Goal: Task Accomplishment & Management: Complete application form

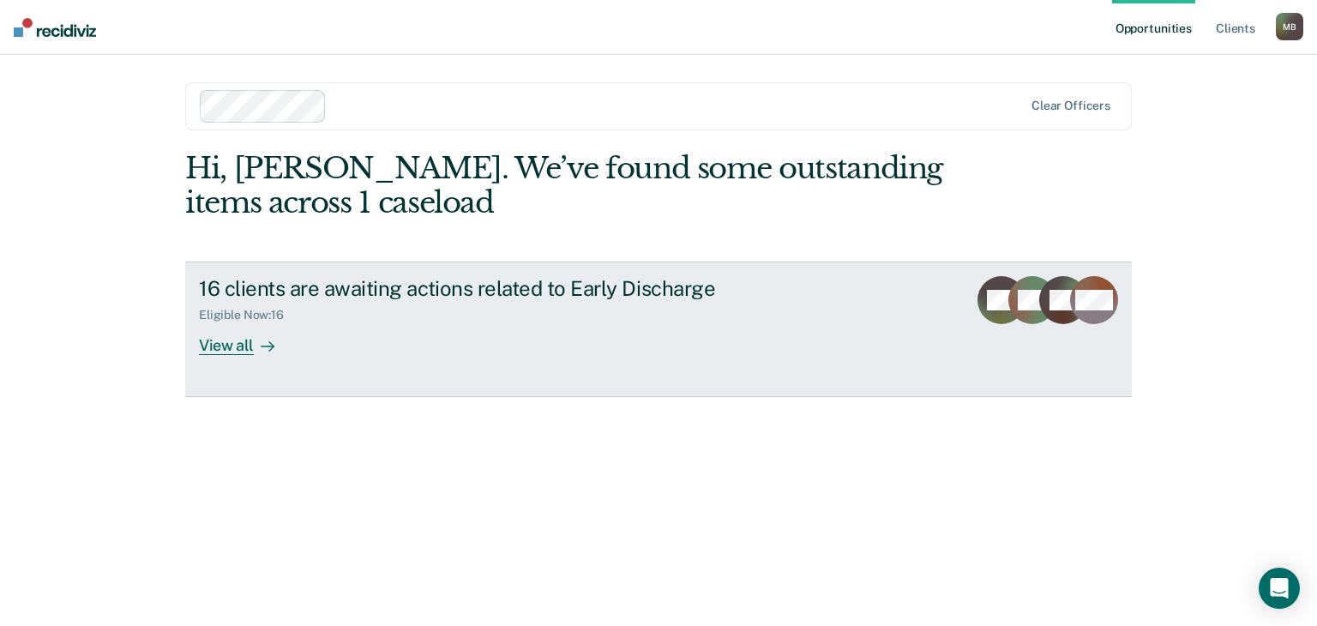
click at [245, 356] on div "View all" at bounding box center [247, 338] width 96 height 33
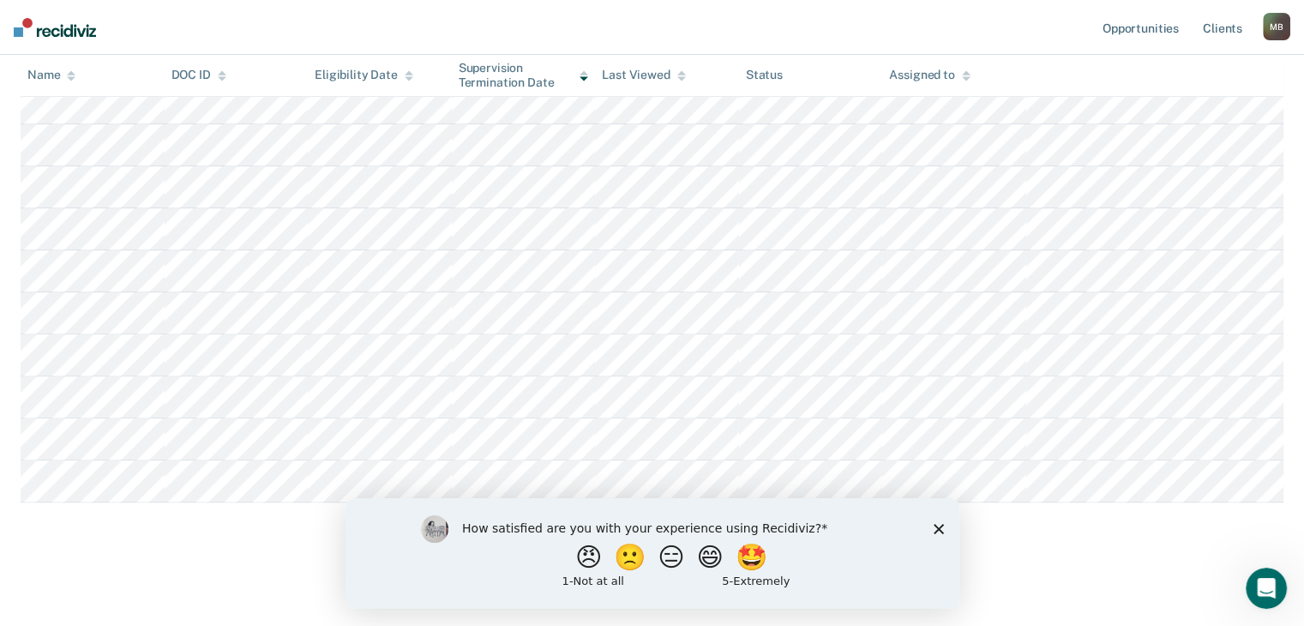
scroll to position [493, 0]
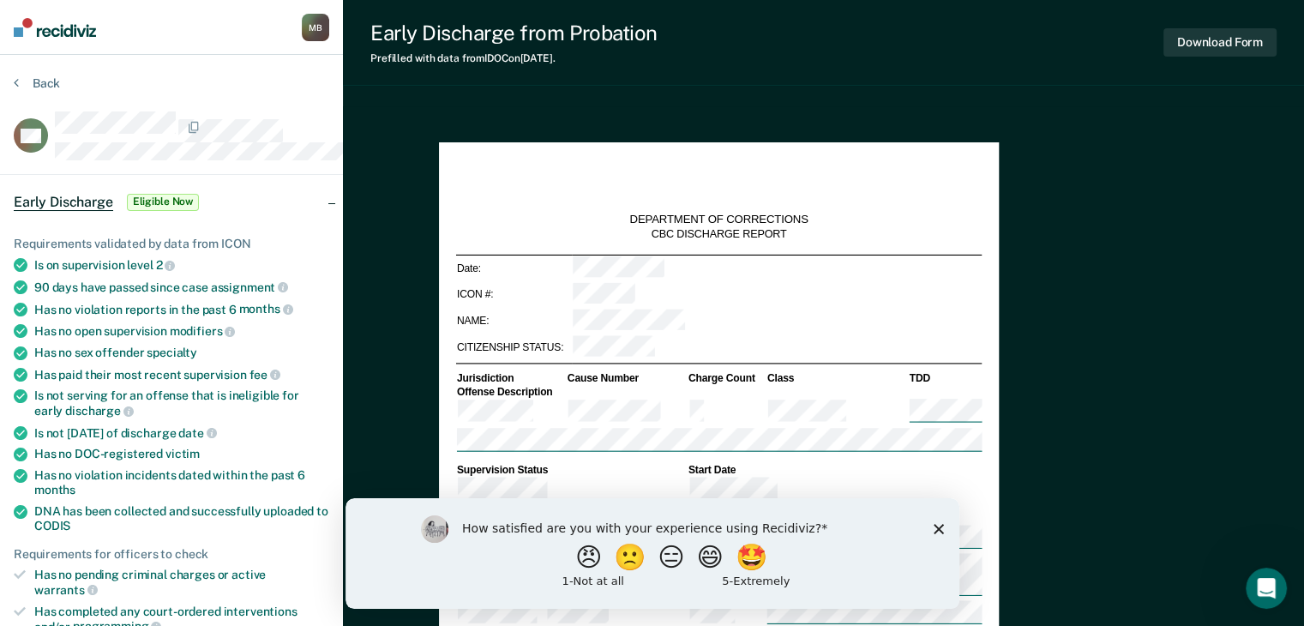
click at [937, 526] on icon "Close survey" at bounding box center [938, 528] width 10 height 10
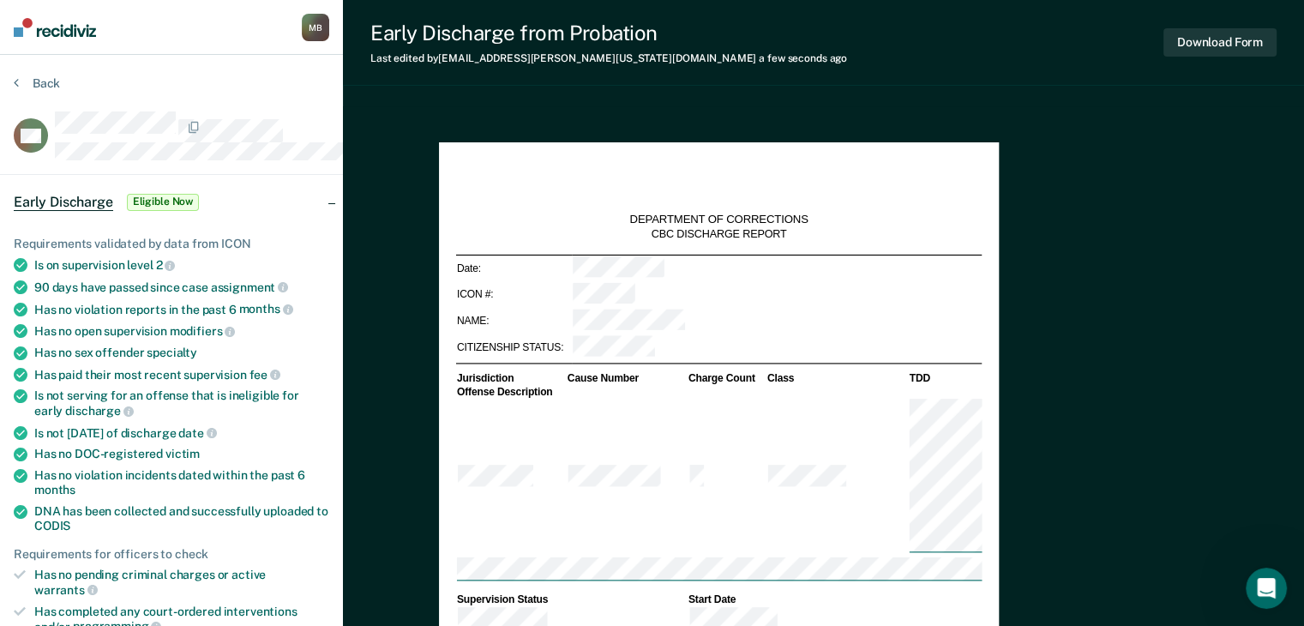
click at [983, 448] on table "Jurisdiction Cause Number Charge Count Class TDD Offense Description" at bounding box center [719, 478] width 526 height 214
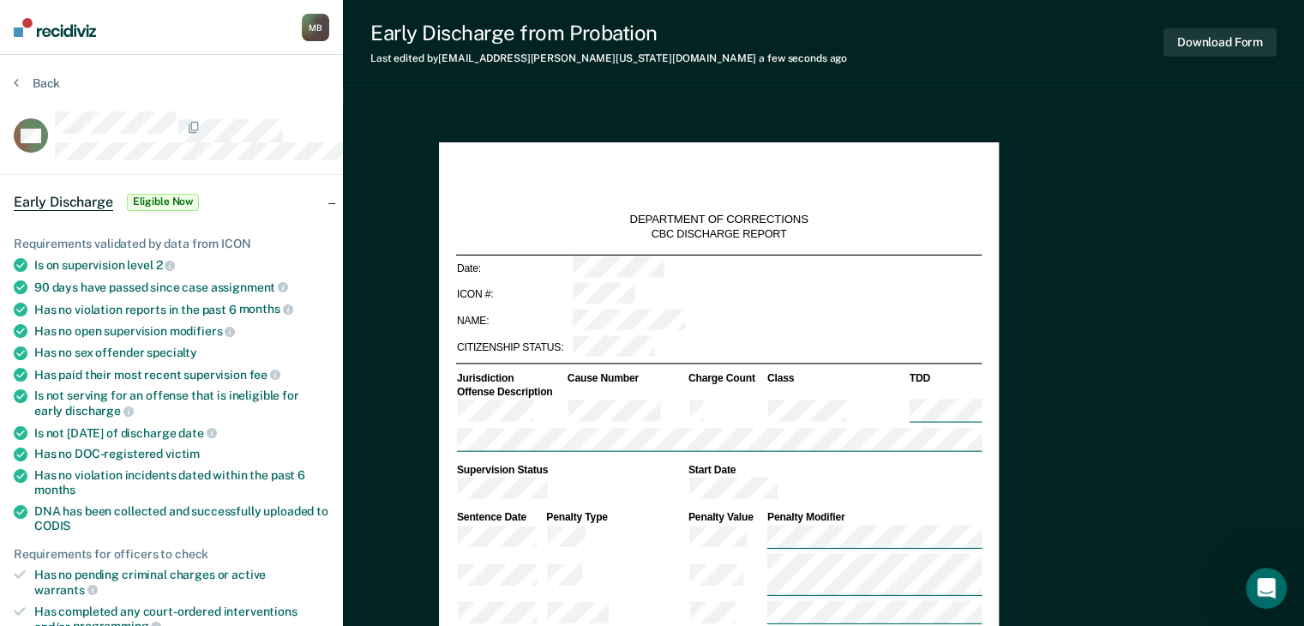
click at [983, 426] on tr at bounding box center [719, 412] width 526 height 28
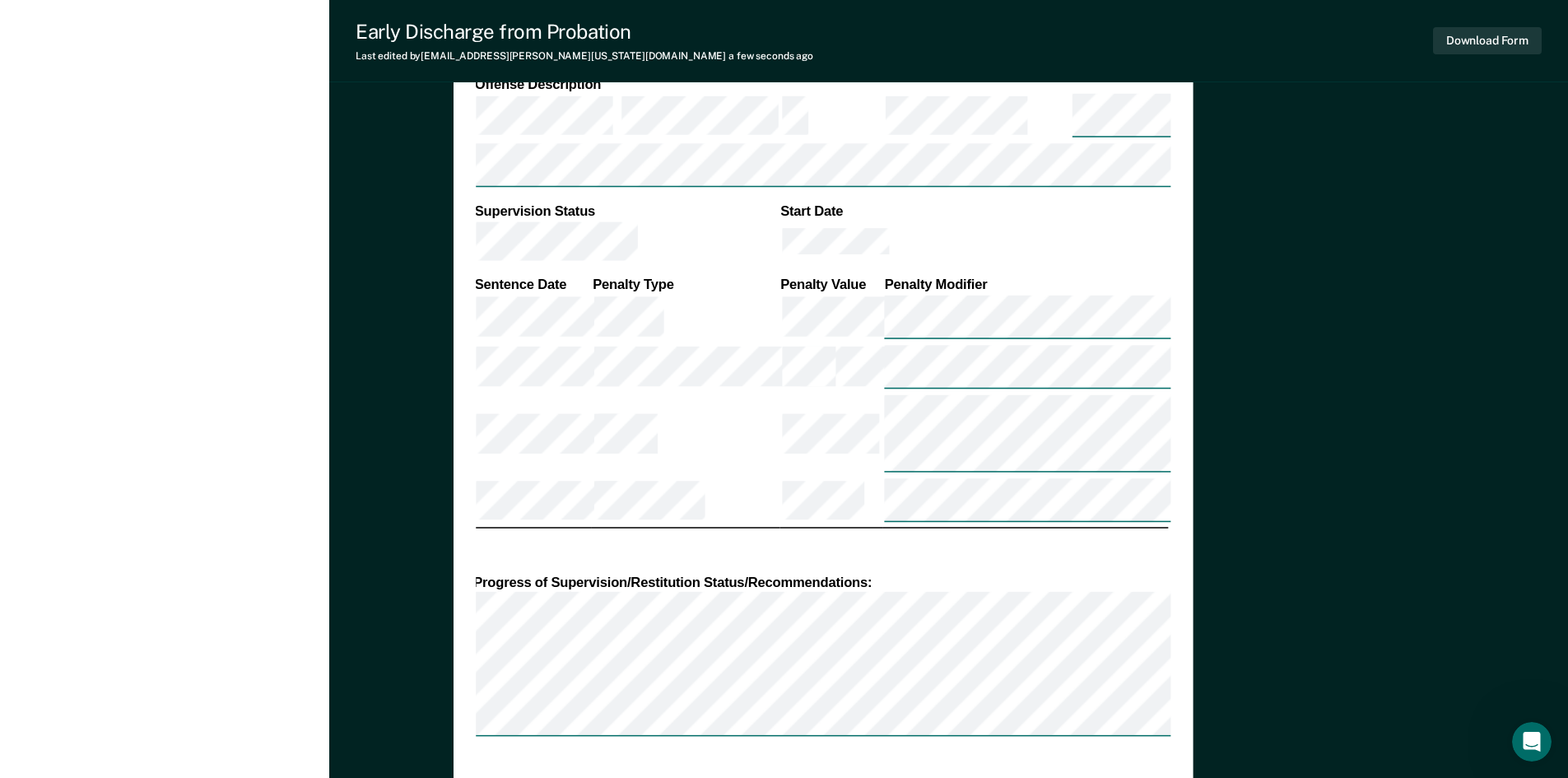
scroll to position [1318, 0]
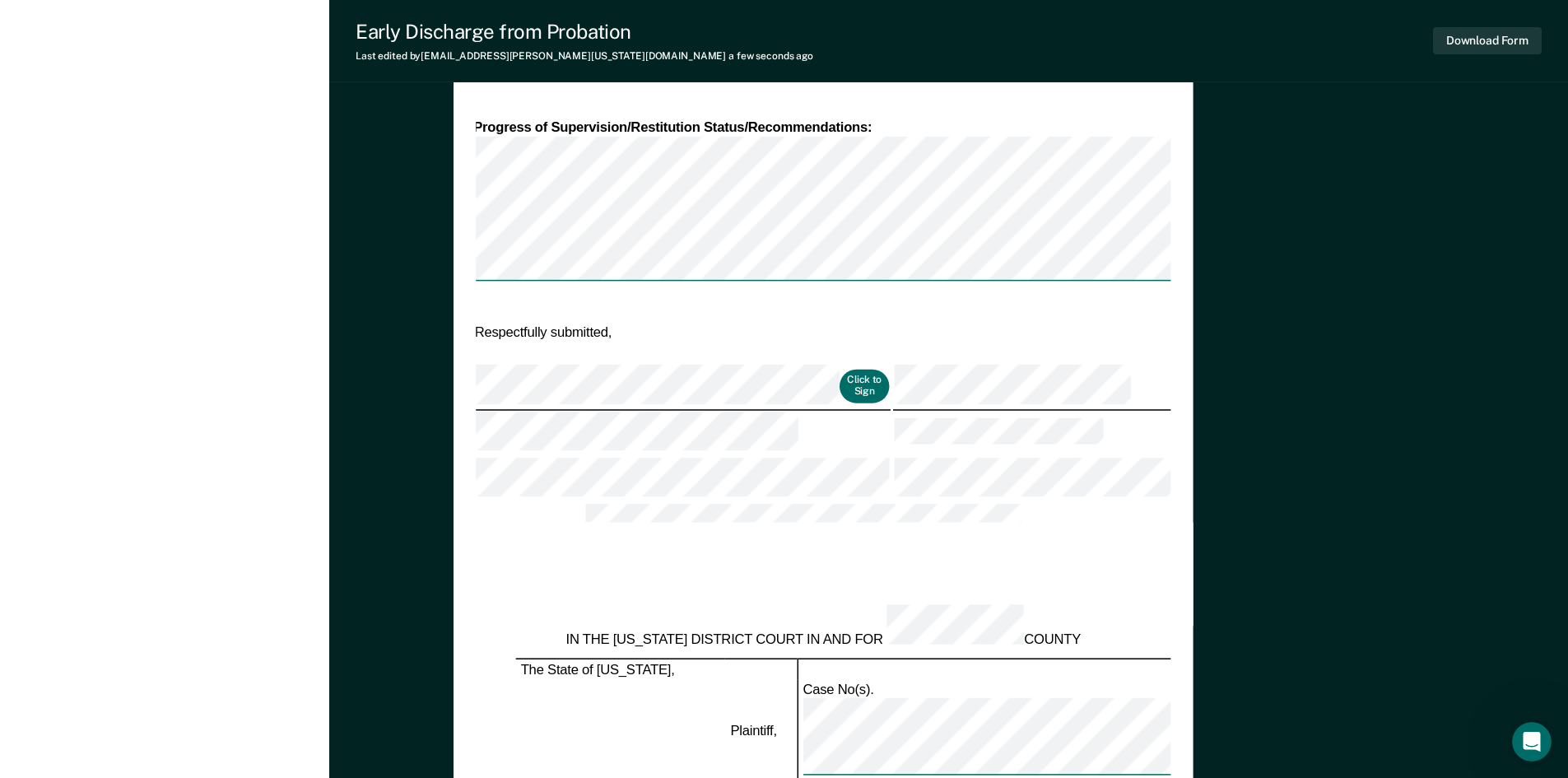
type textarea "x"
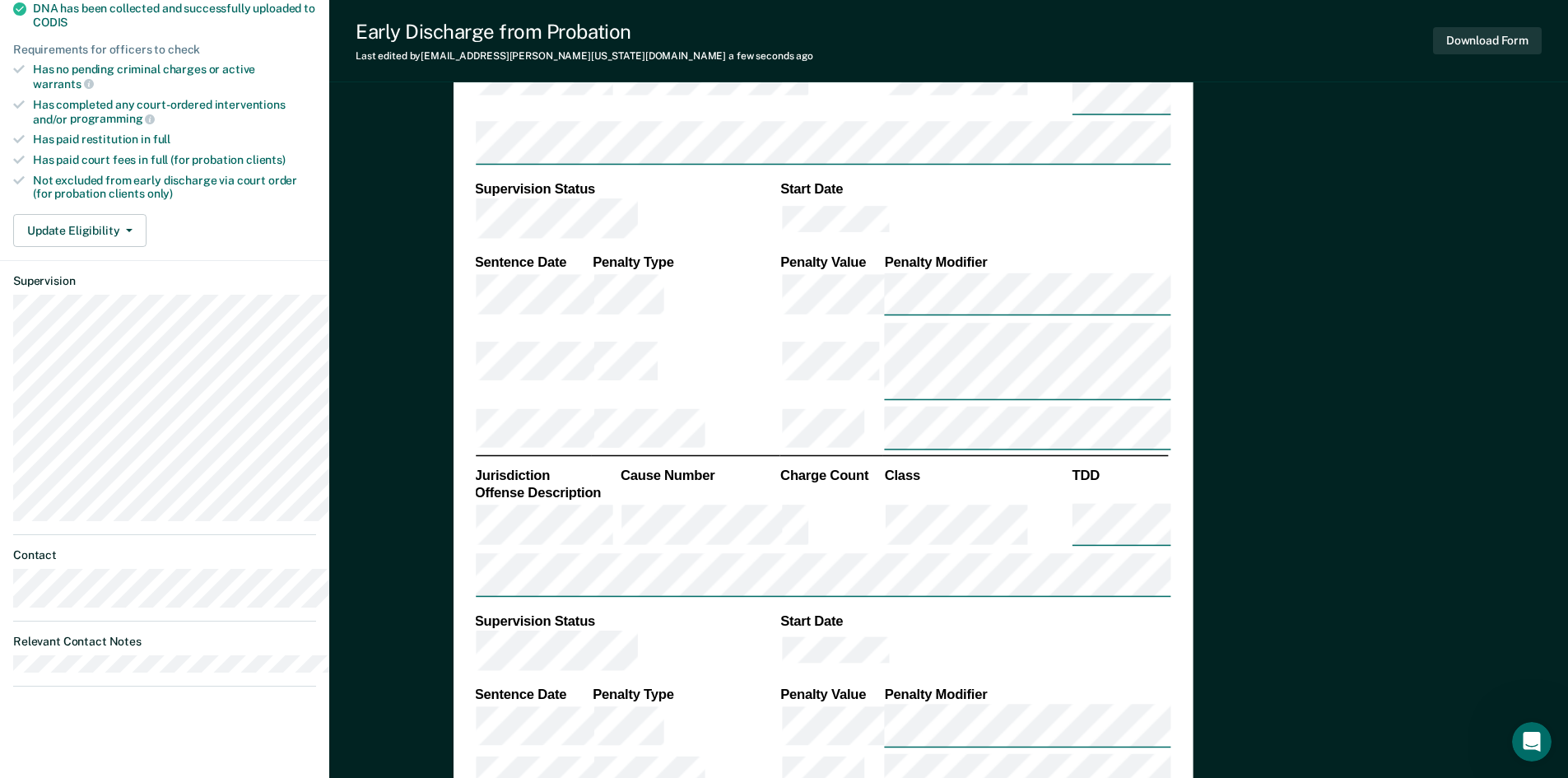
scroll to position [576, 0]
